Goal: Task Accomplishment & Management: Manage account settings

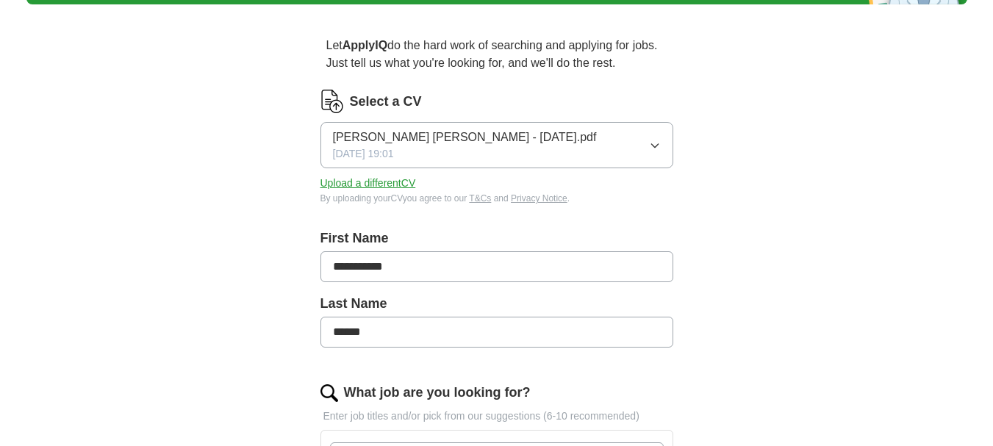
scroll to position [147, 0]
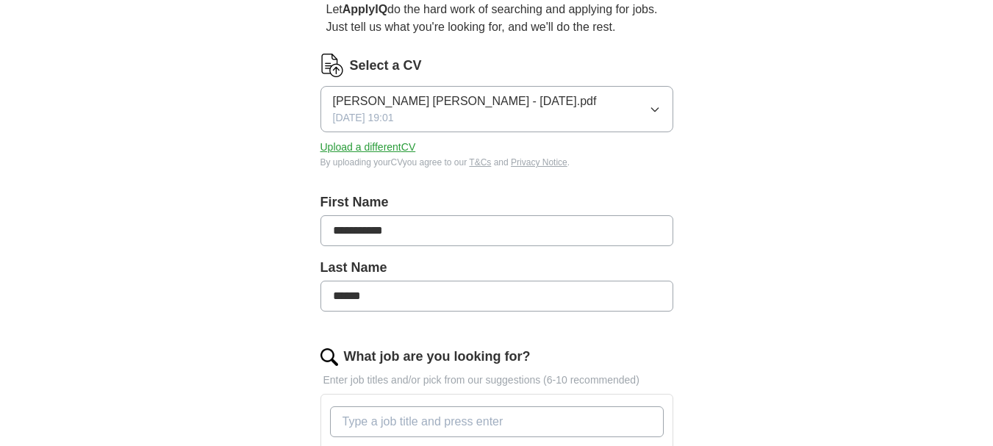
click at [389, 148] on button "Upload a different CV" at bounding box center [368, 147] width 96 height 15
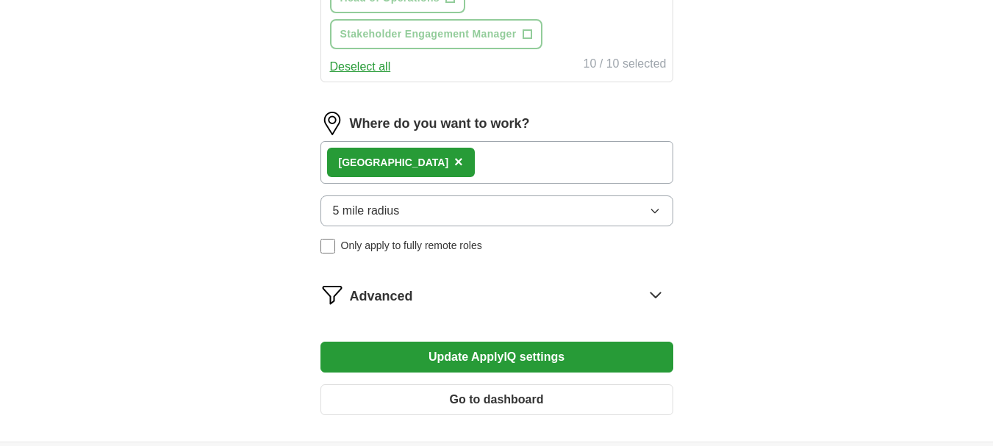
scroll to position [946, 0]
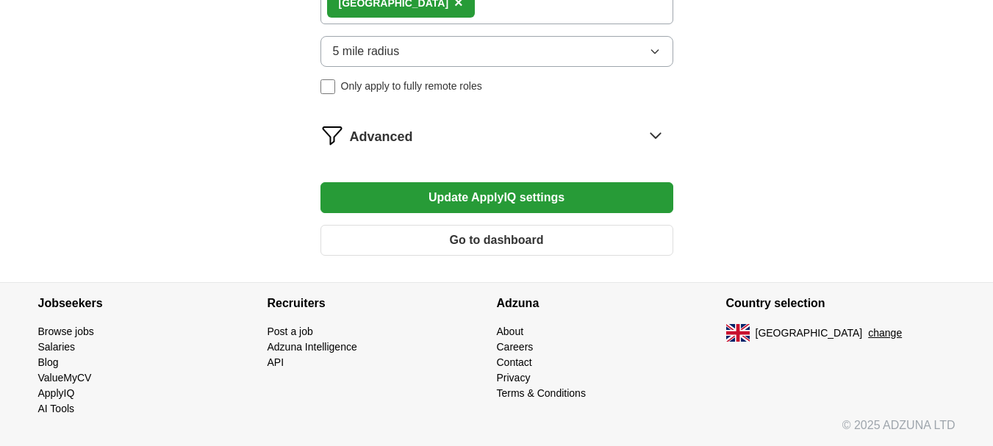
click at [519, 187] on button "Update ApplyIQ settings" at bounding box center [496, 197] width 353 height 31
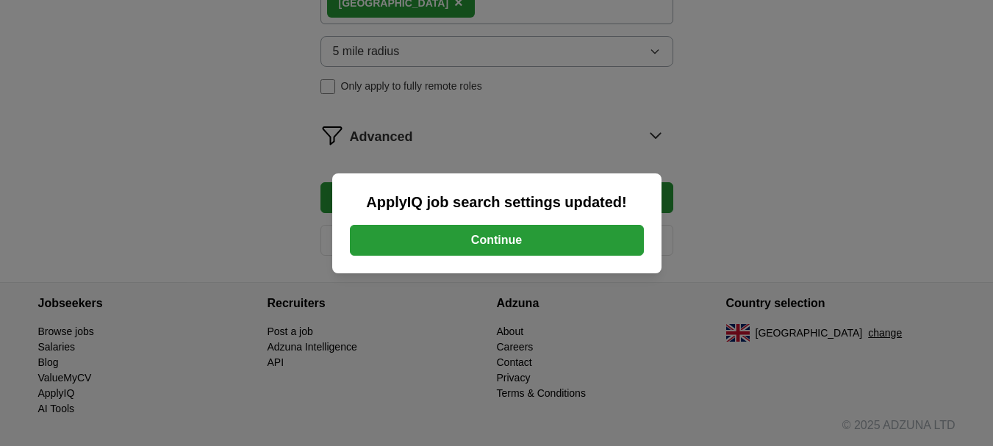
click at [569, 245] on button "Continue" at bounding box center [497, 240] width 294 height 31
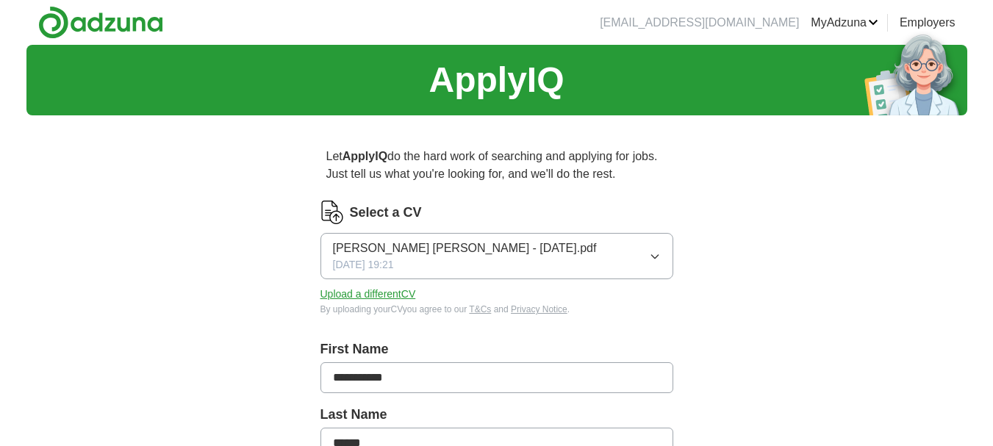
click at [331, 298] on button "Upload a different CV" at bounding box center [368, 294] width 96 height 15
click at [402, 298] on button "Upload a different CV" at bounding box center [368, 294] width 96 height 15
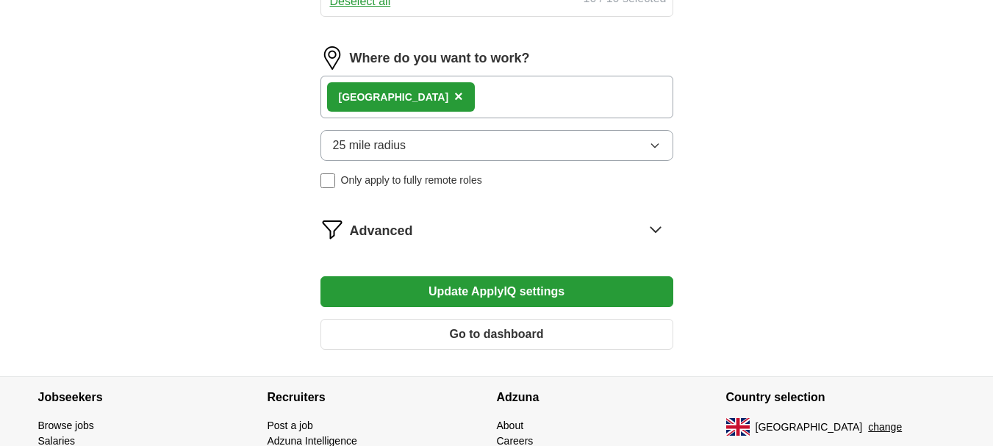
scroll to position [1054, 0]
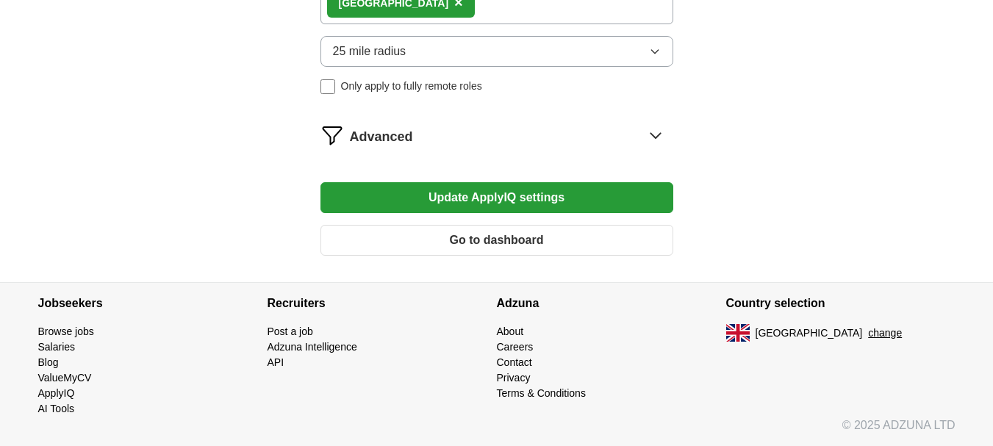
click at [457, 194] on button "Update ApplyIQ settings" at bounding box center [496, 197] width 353 height 31
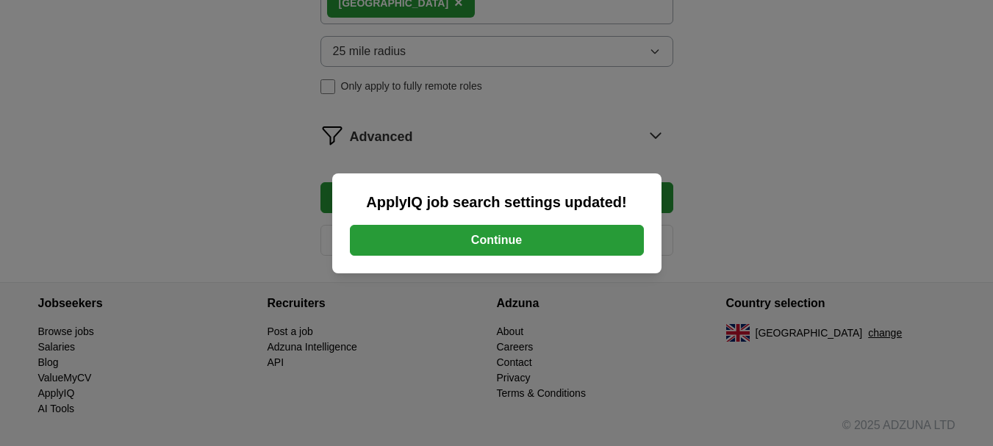
click at [460, 229] on button "Continue" at bounding box center [497, 240] width 294 height 31
